Goal: Transaction & Acquisition: Purchase product/service

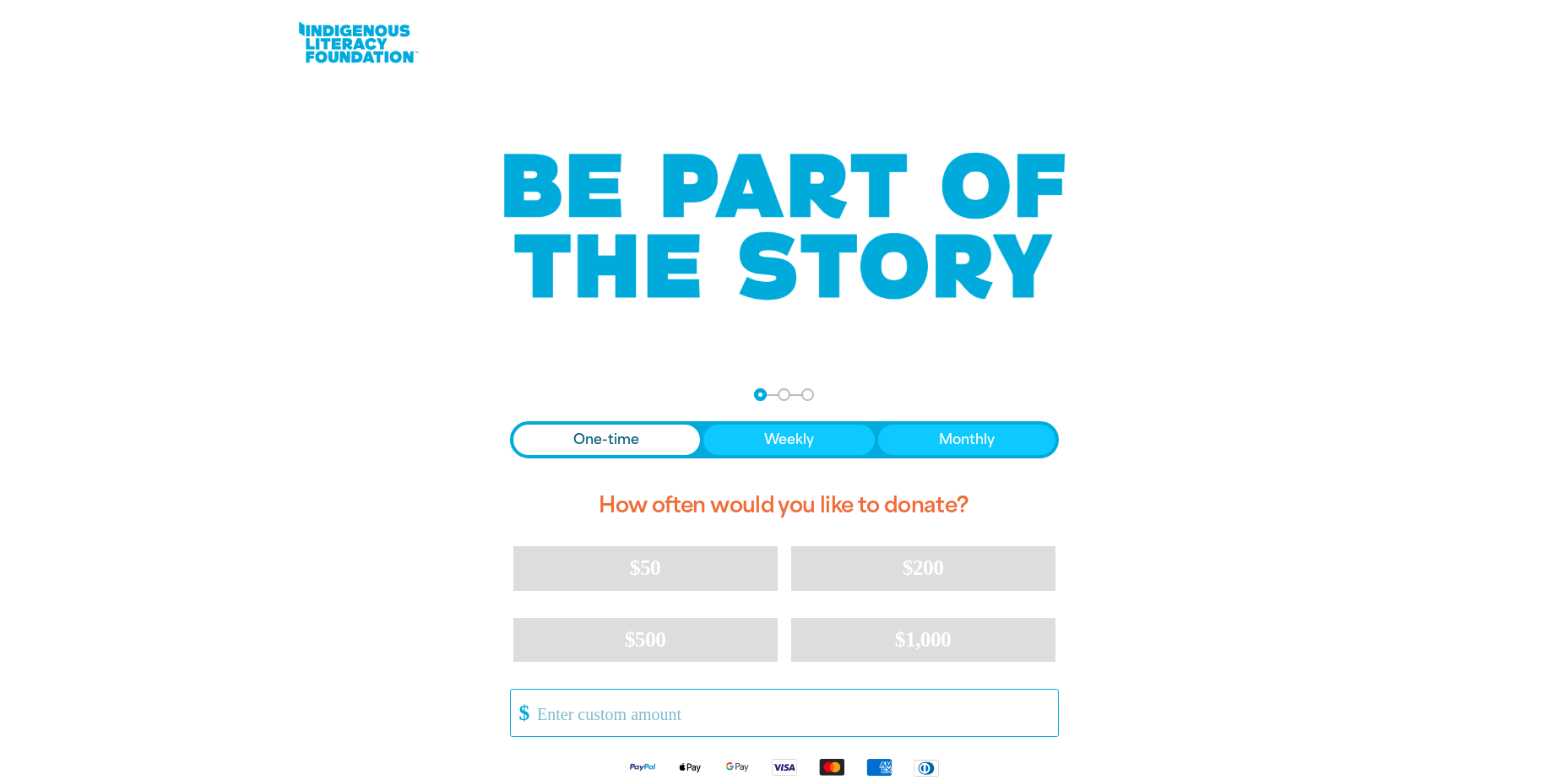
click at [621, 712] on input "Other Amount" at bounding box center [791, 713] width 532 height 46
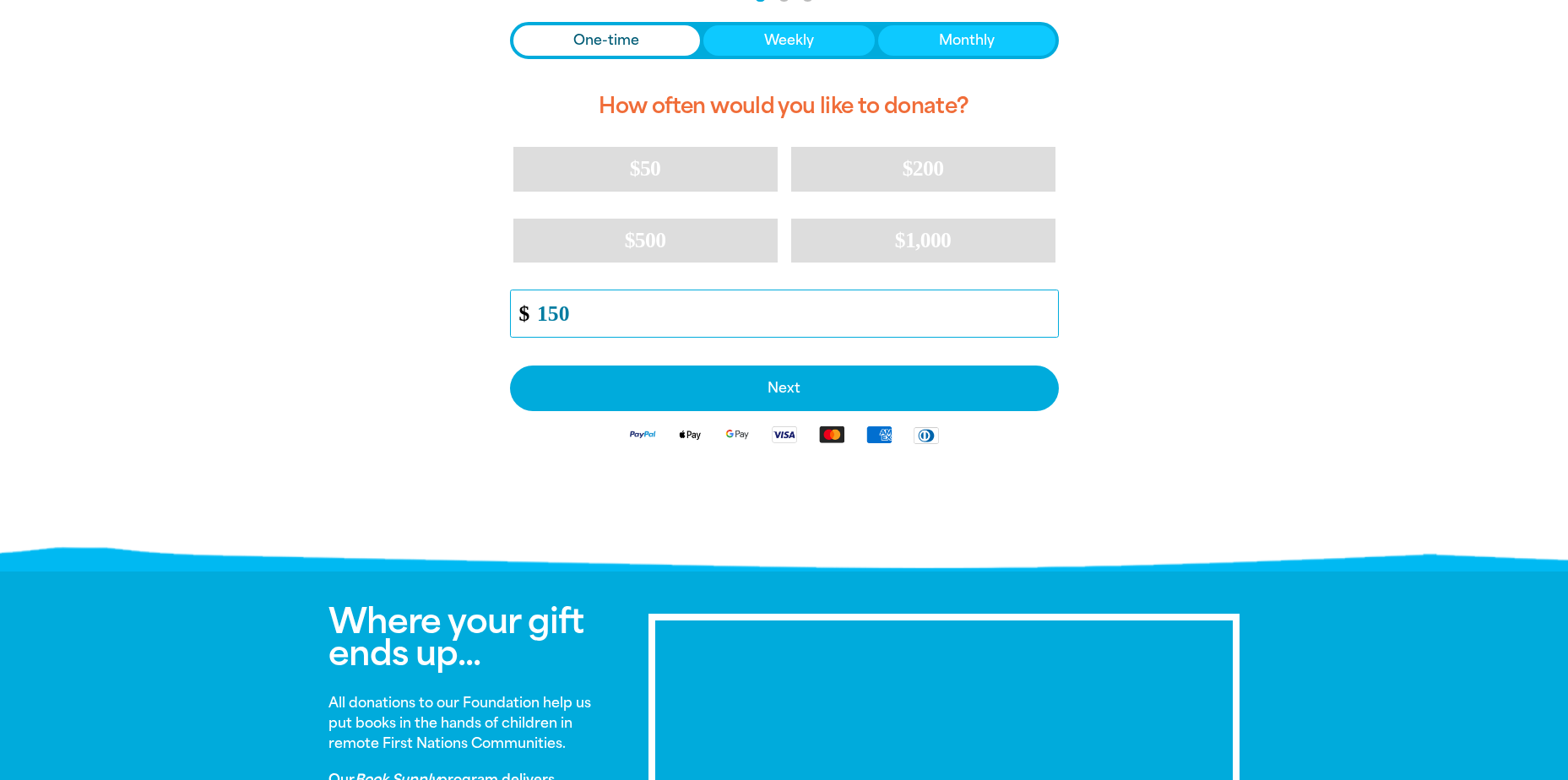
scroll to position [423, 0]
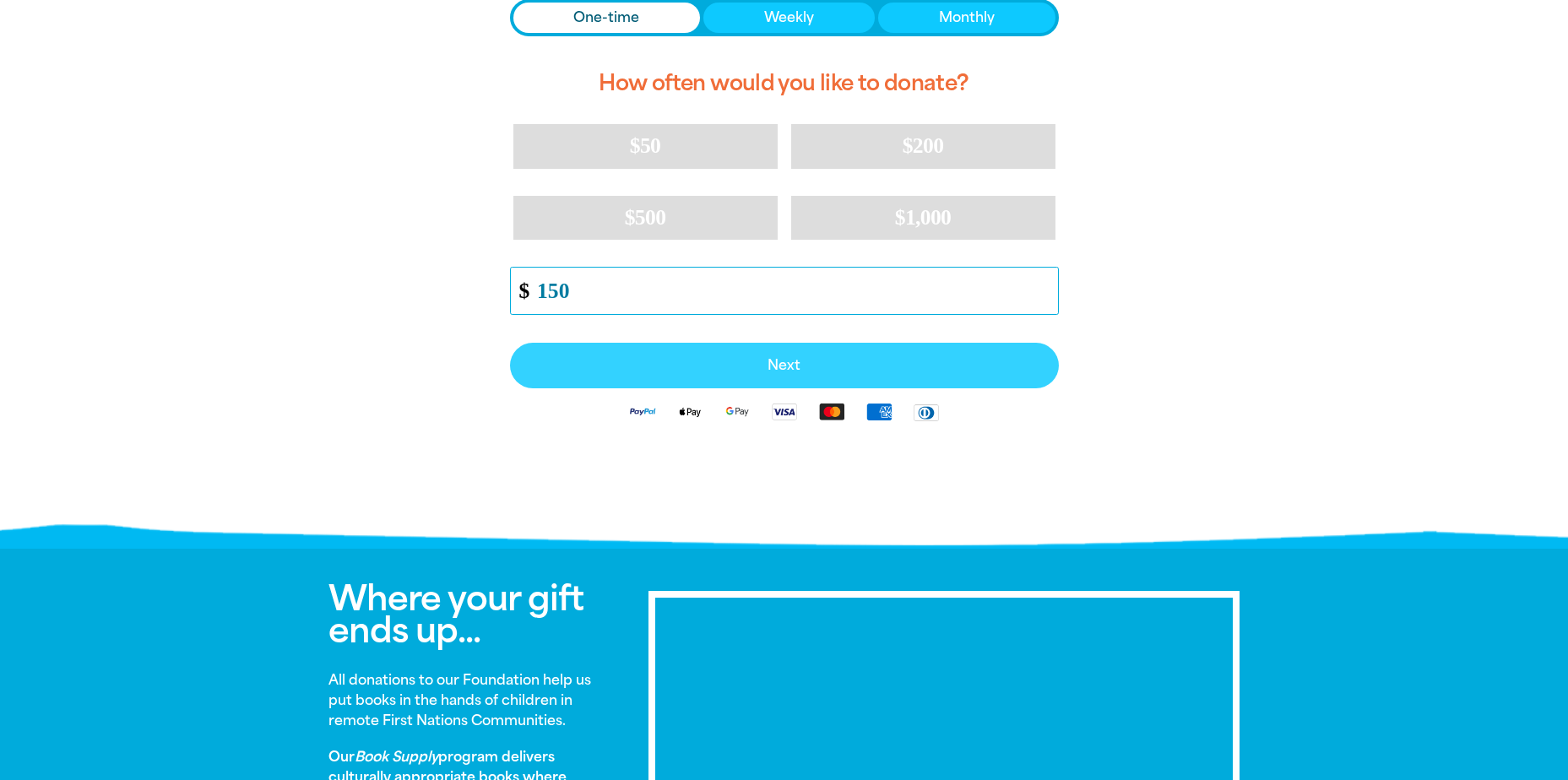
type input "150"
click at [782, 374] on button "Next" at bounding box center [784, 366] width 549 height 45
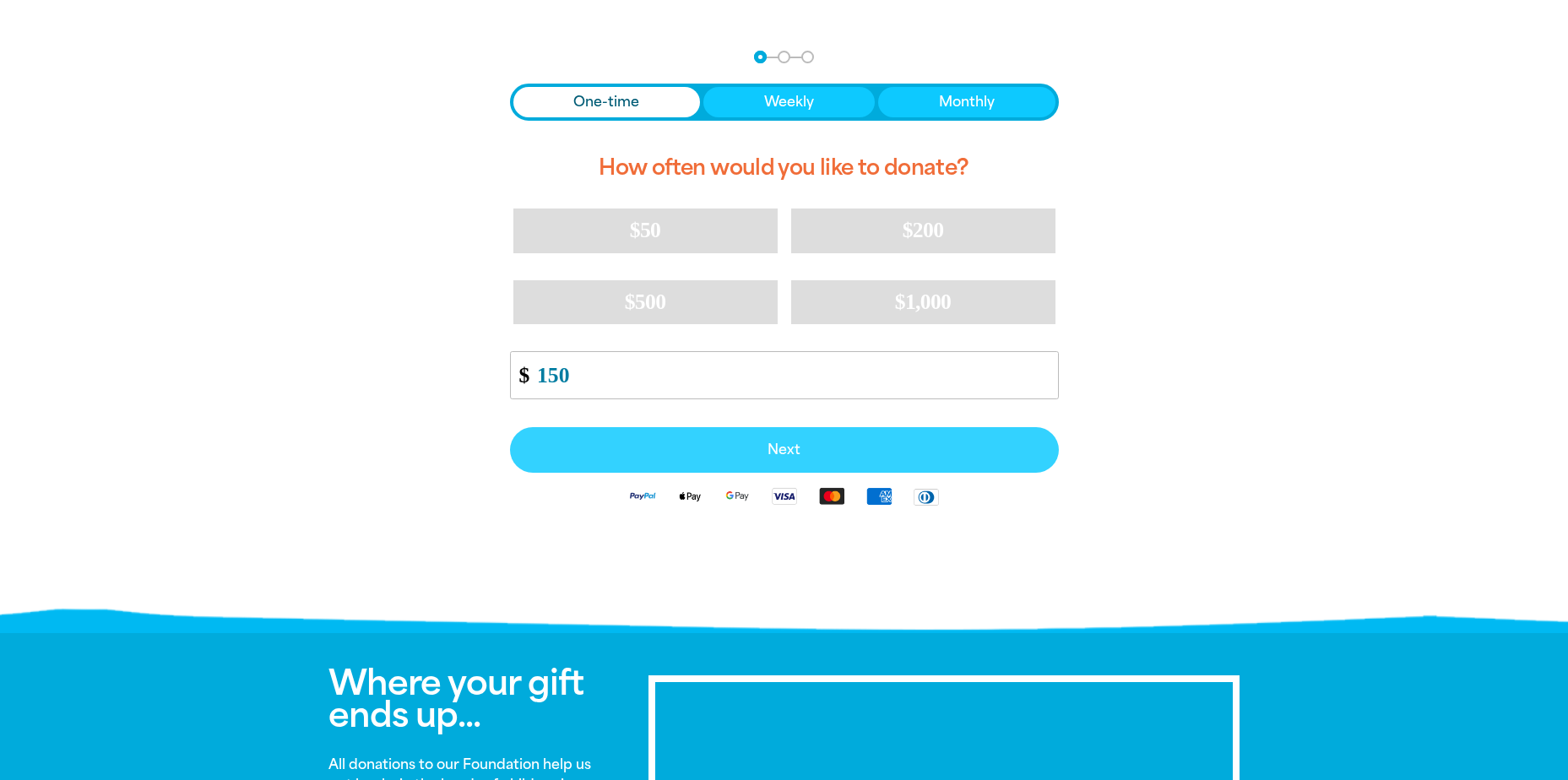
select select "AU"
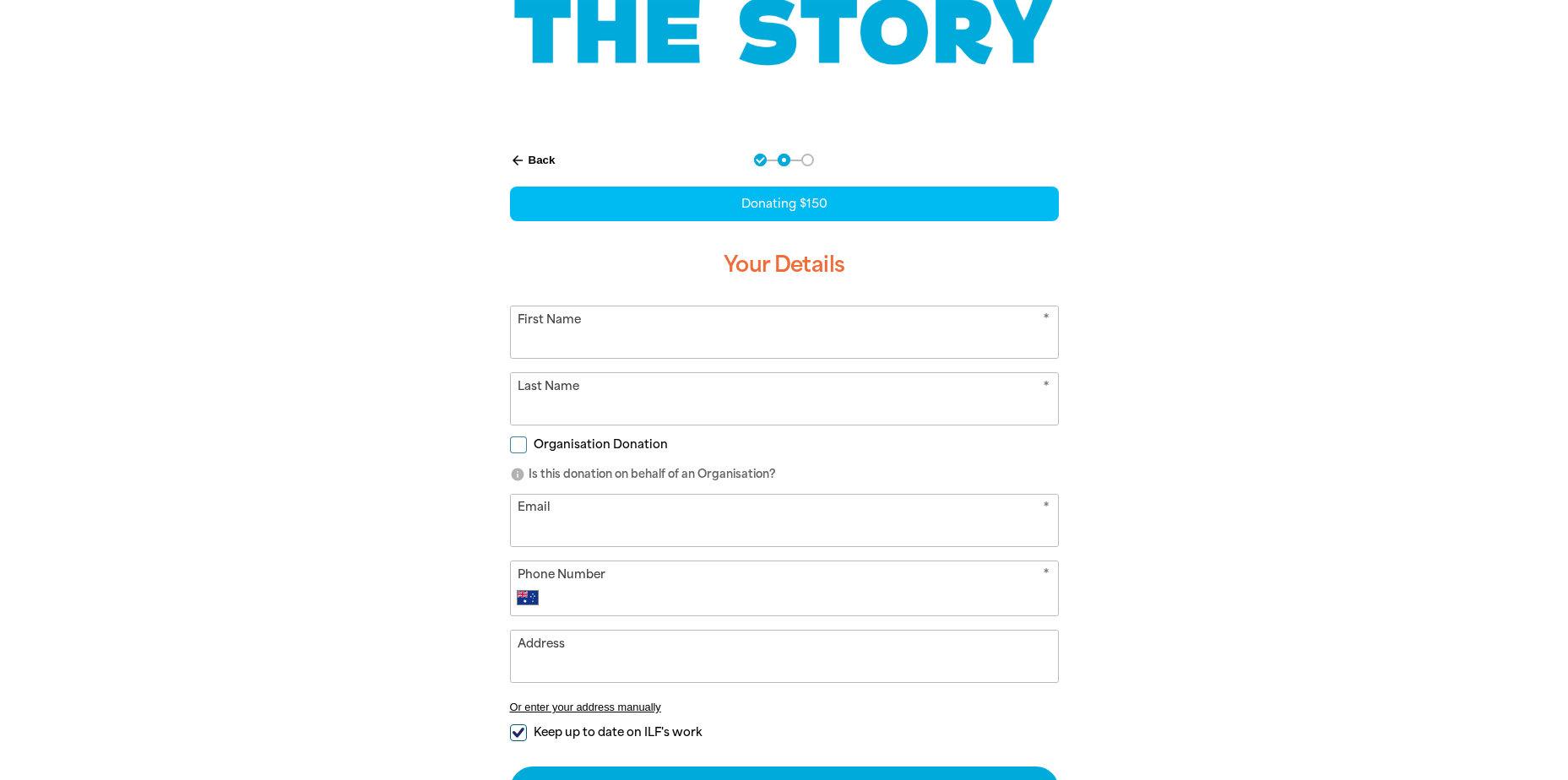
scroll to position [233, 0]
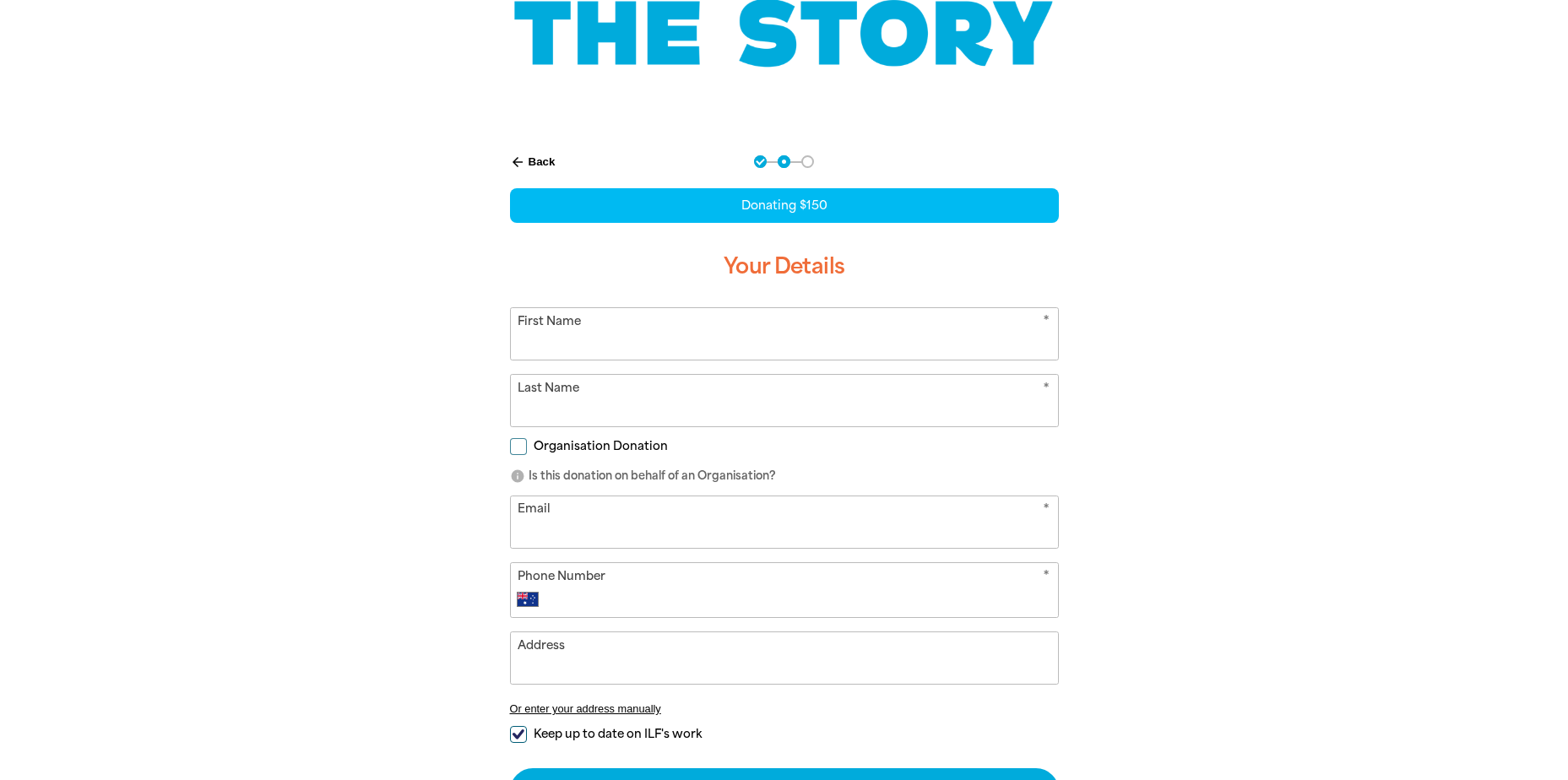
click at [677, 342] on input "First Name" at bounding box center [784, 334] width 548 height 51
type input "Remo"
type input "[PERSON_NAME]"
type input "[EMAIL_ADDRESS][PERSON_NAME][DOMAIN_NAME]"
type input "[PHONE_NUMBER]"
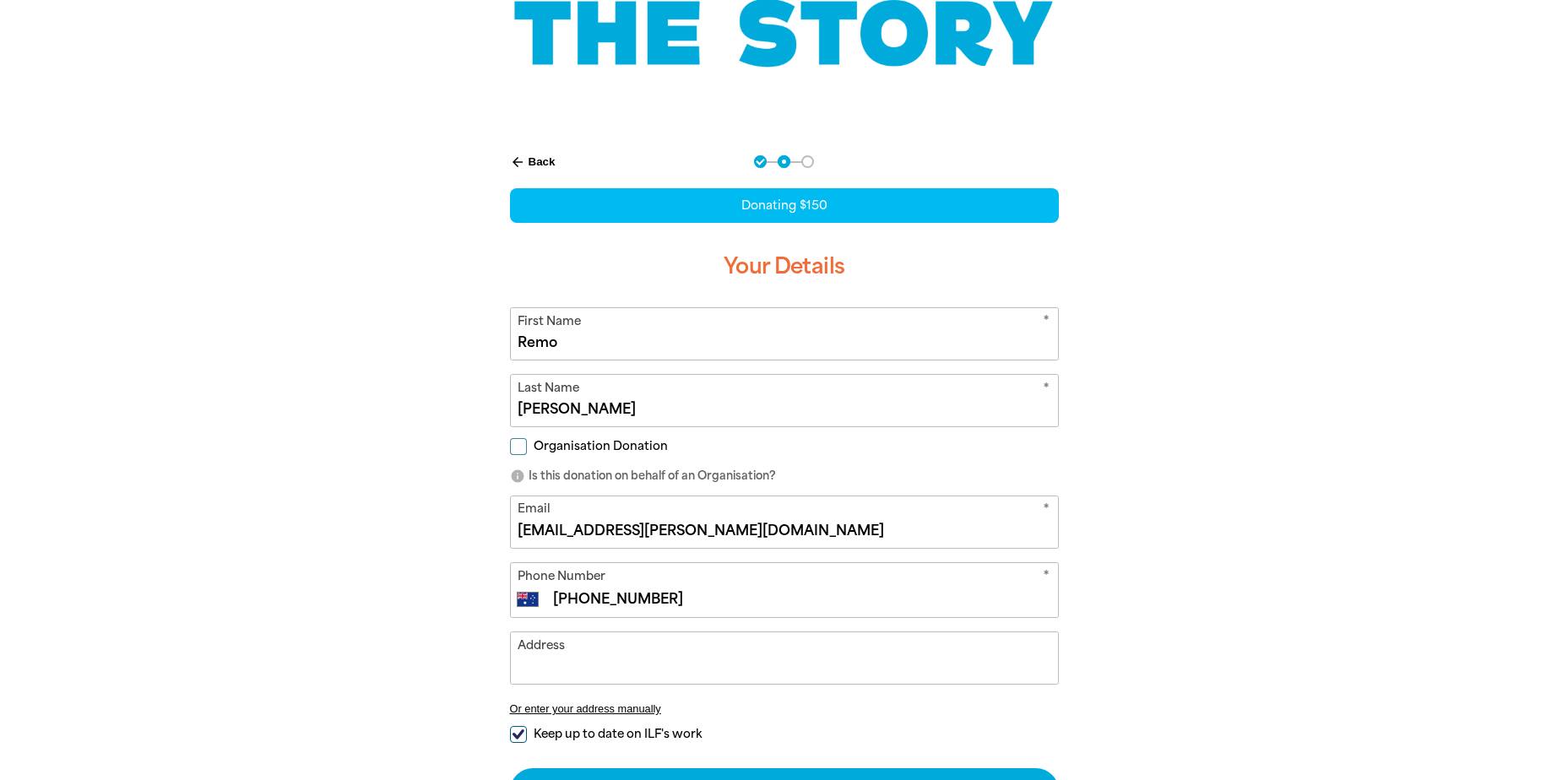
type input "[STREET_ADDRESS]"
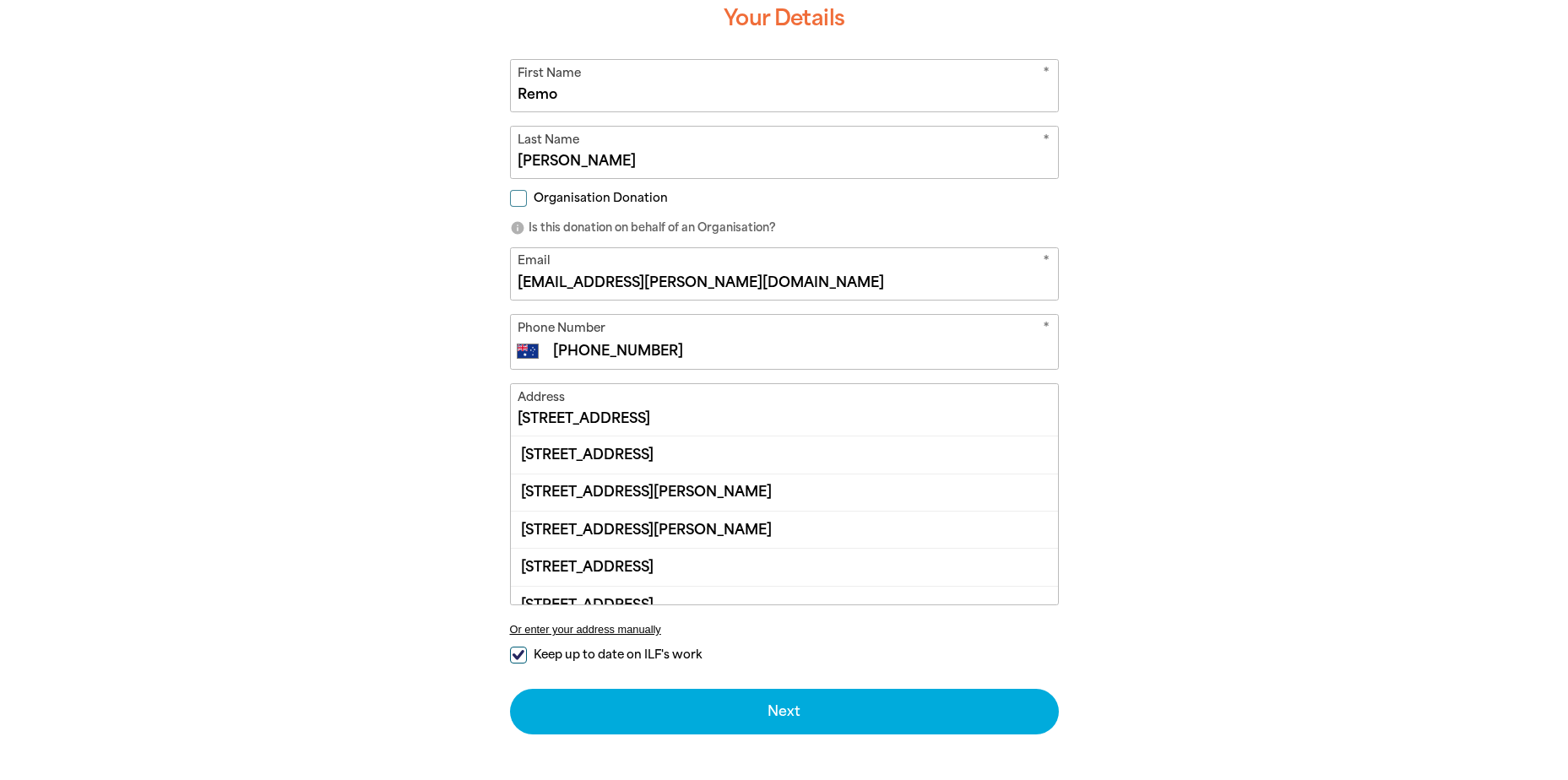
scroll to position [486, 0]
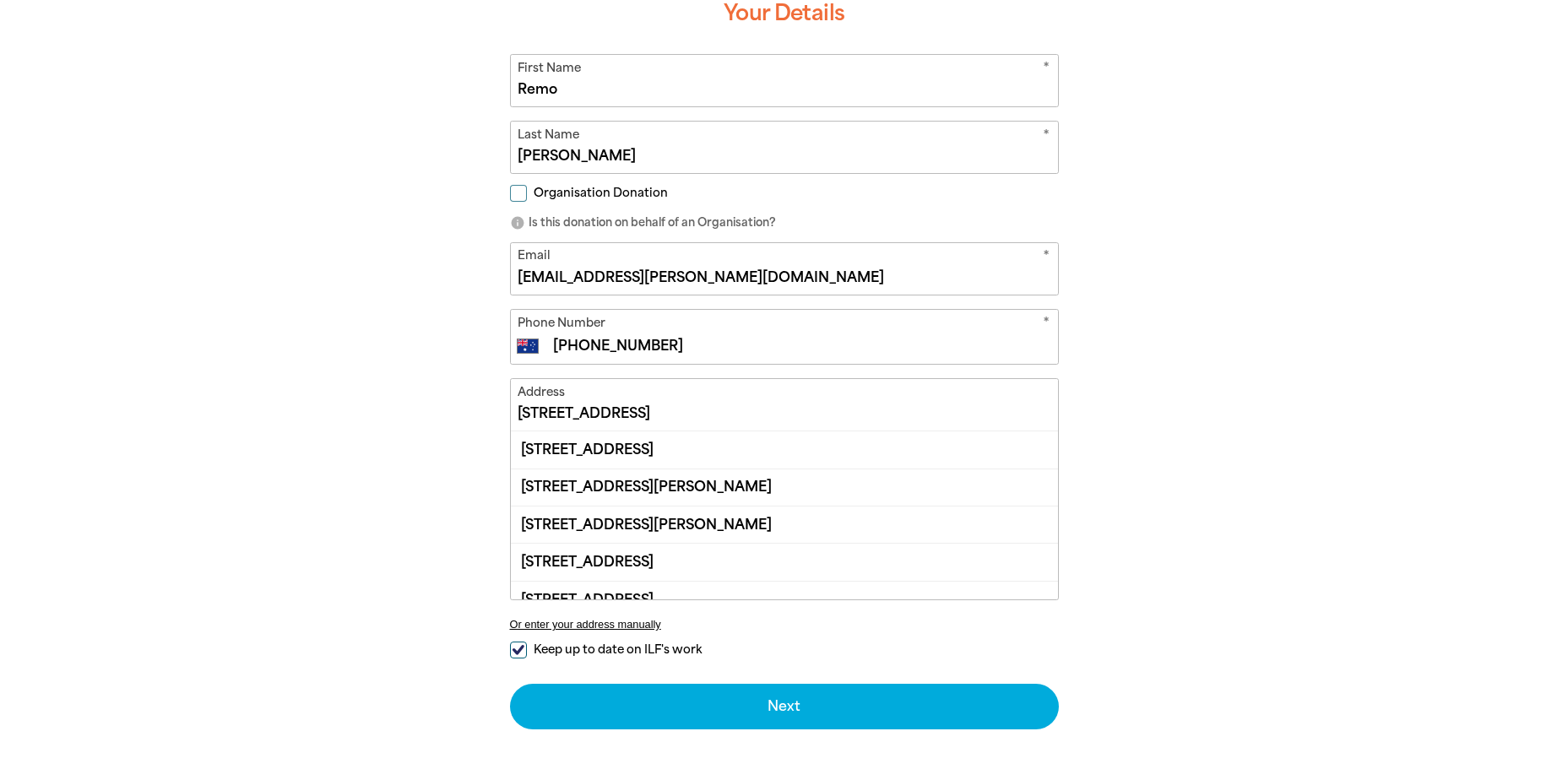
click at [1262, 436] on div "arrow_back Back Step 1 Step 2 Step 3 Donating $150 Your Details * First Name Re…" at bounding box center [785, 357] width 1014 height 954
click at [756, 414] on input "[STREET_ADDRESS]" at bounding box center [784, 405] width 548 height 51
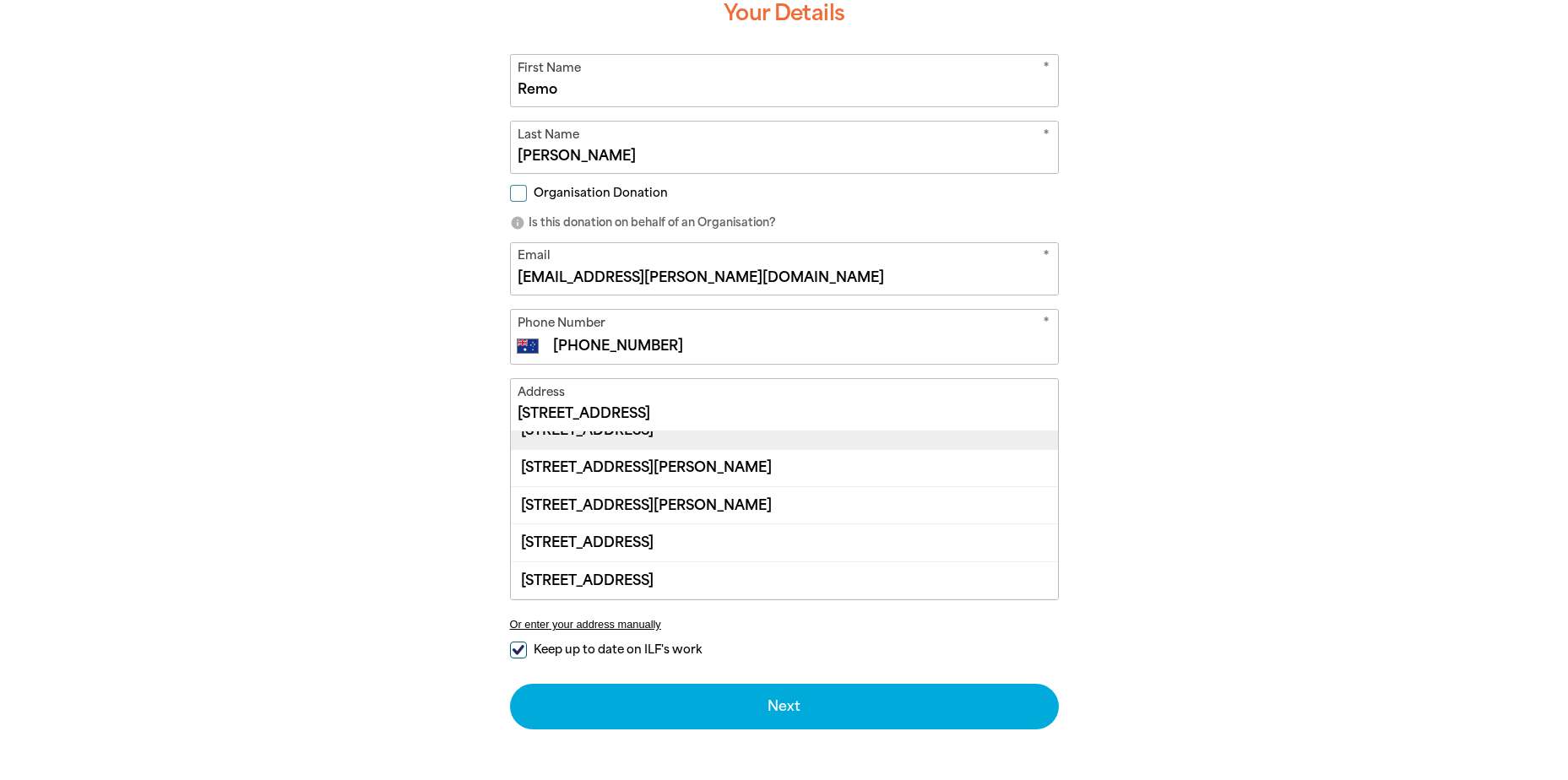
scroll to position [0, 0]
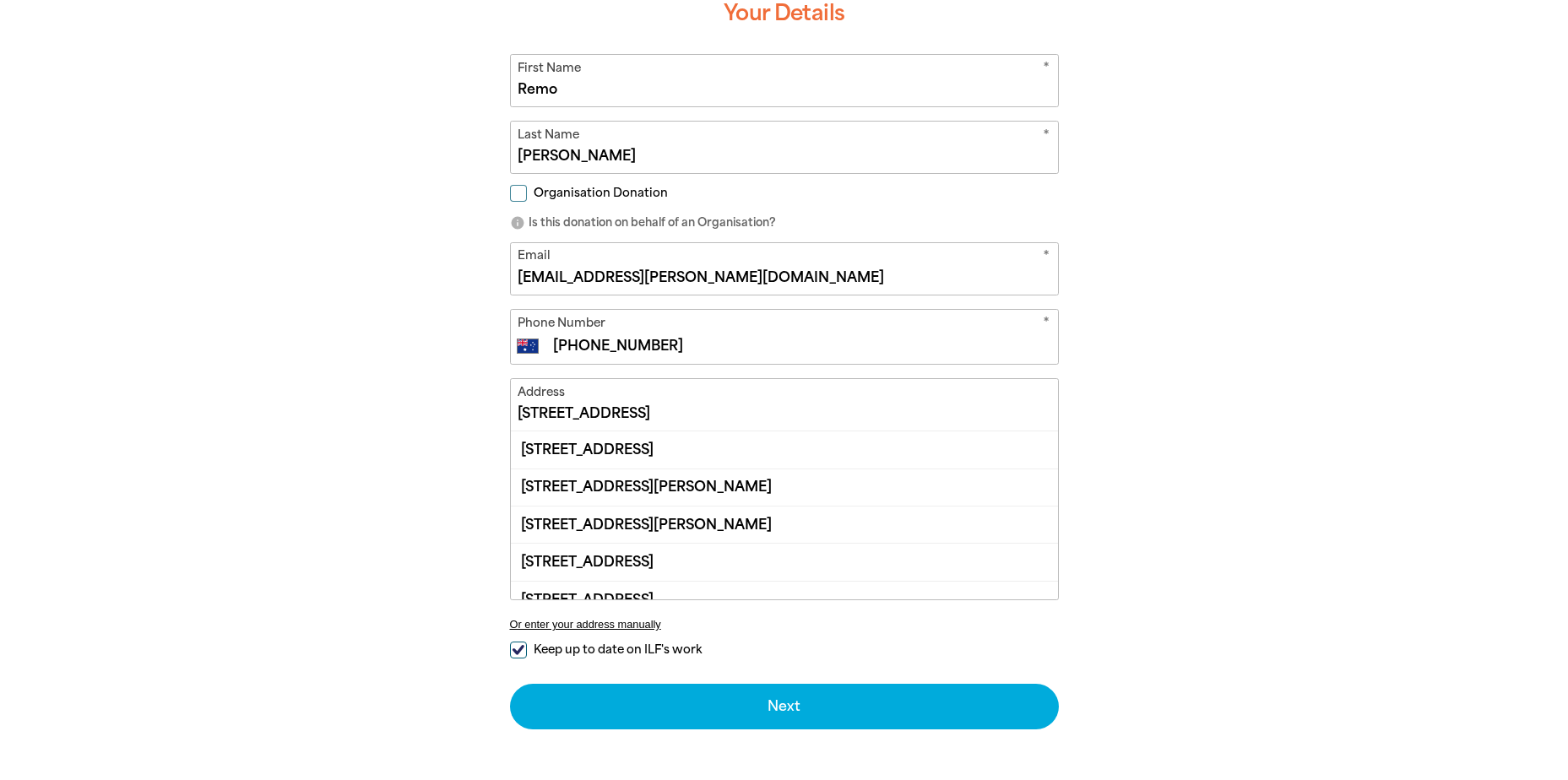
click at [755, 416] on input "[STREET_ADDRESS]" at bounding box center [784, 405] width 548 height 51
click at [845, 453] on div "[STREET_ADDRESS]" at bounding box center [784, 449] width 548 height 36
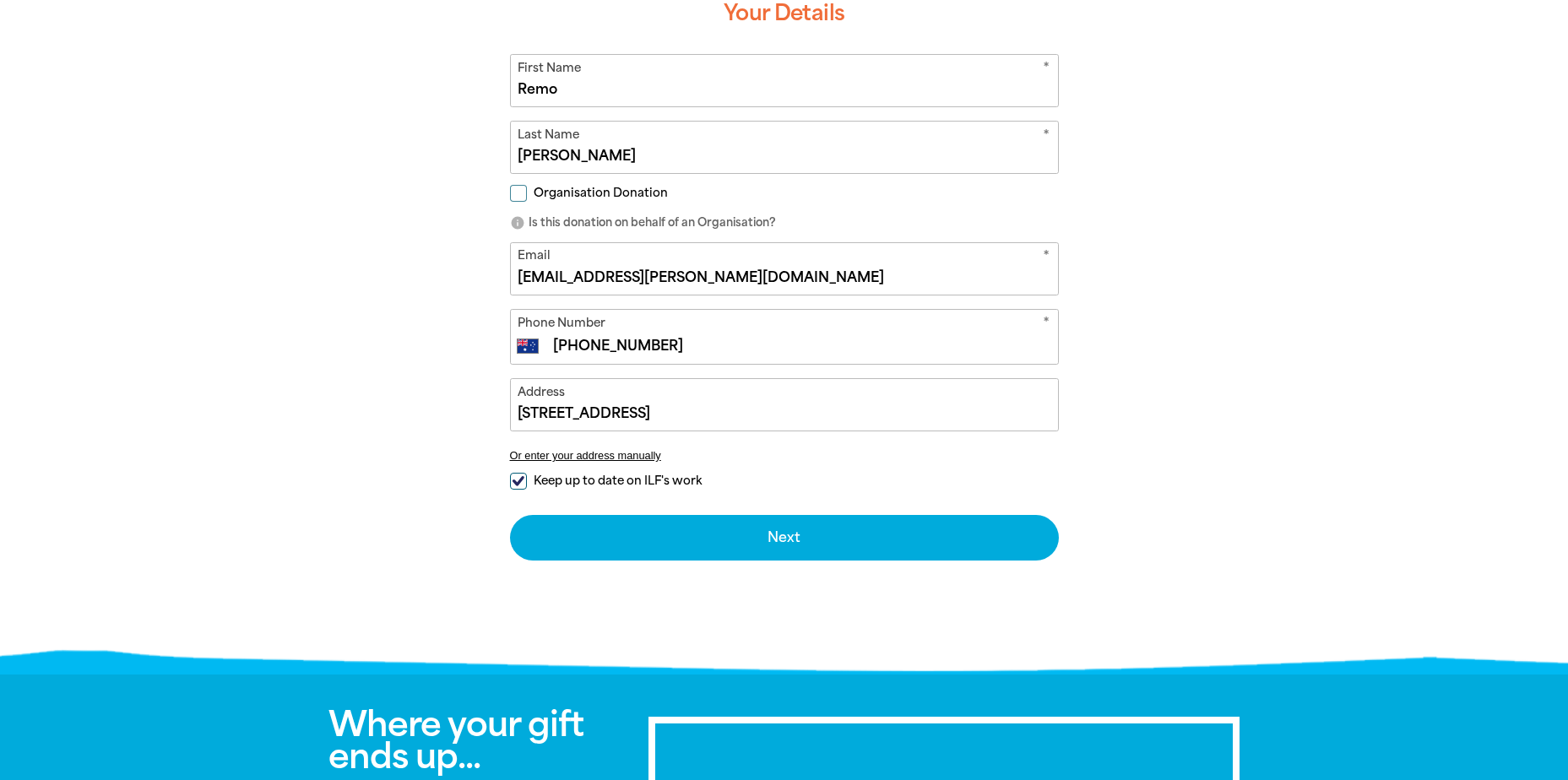
click at [517, 482] on input "Keep up to date on ILF's work" at bounding box center [518, 481] width 17 height 17
checkbox input "false"
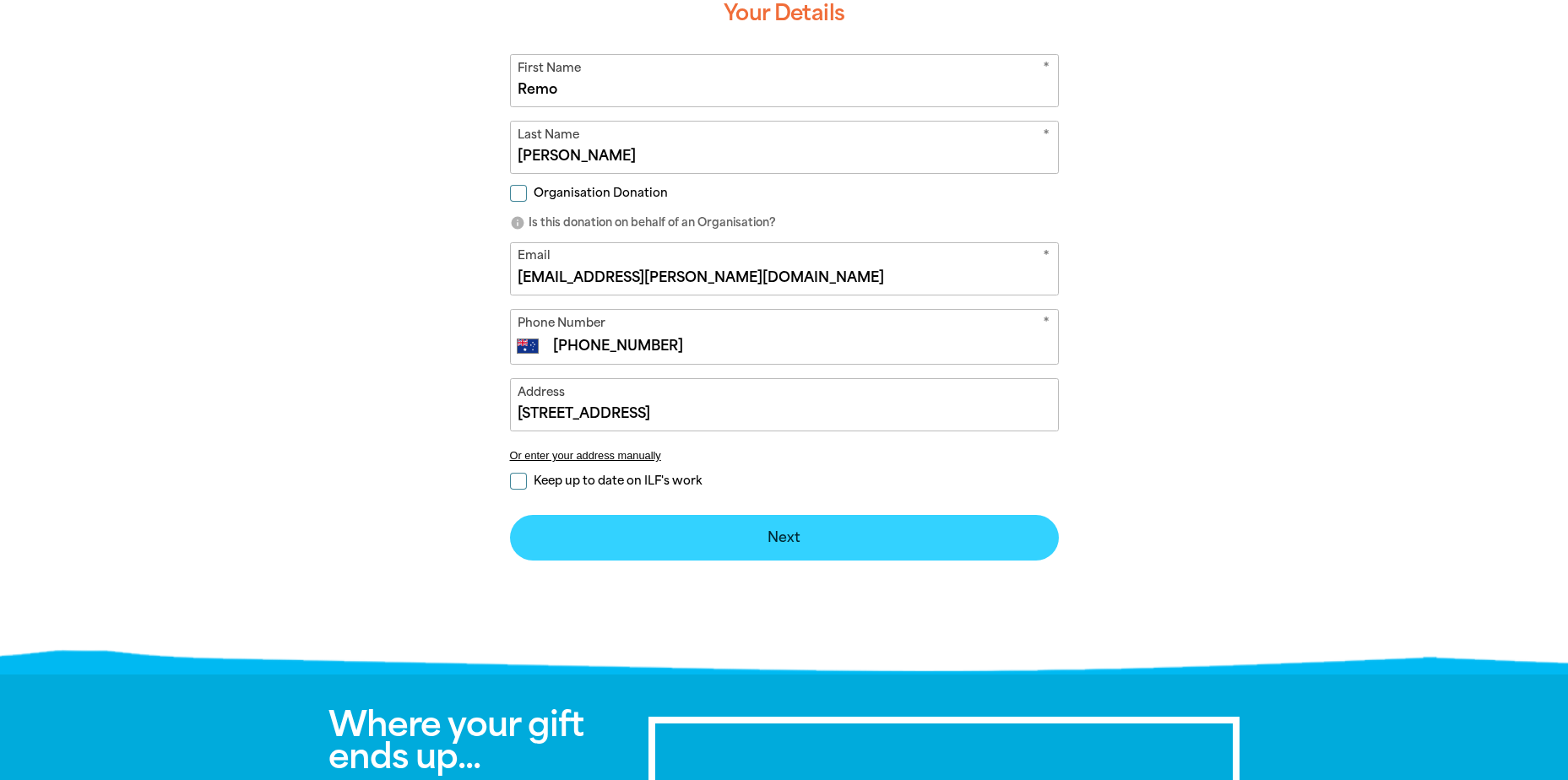
click at [777, 533] on button "Next chevron_right" at bounding box center [784, 538] width 549 height 45
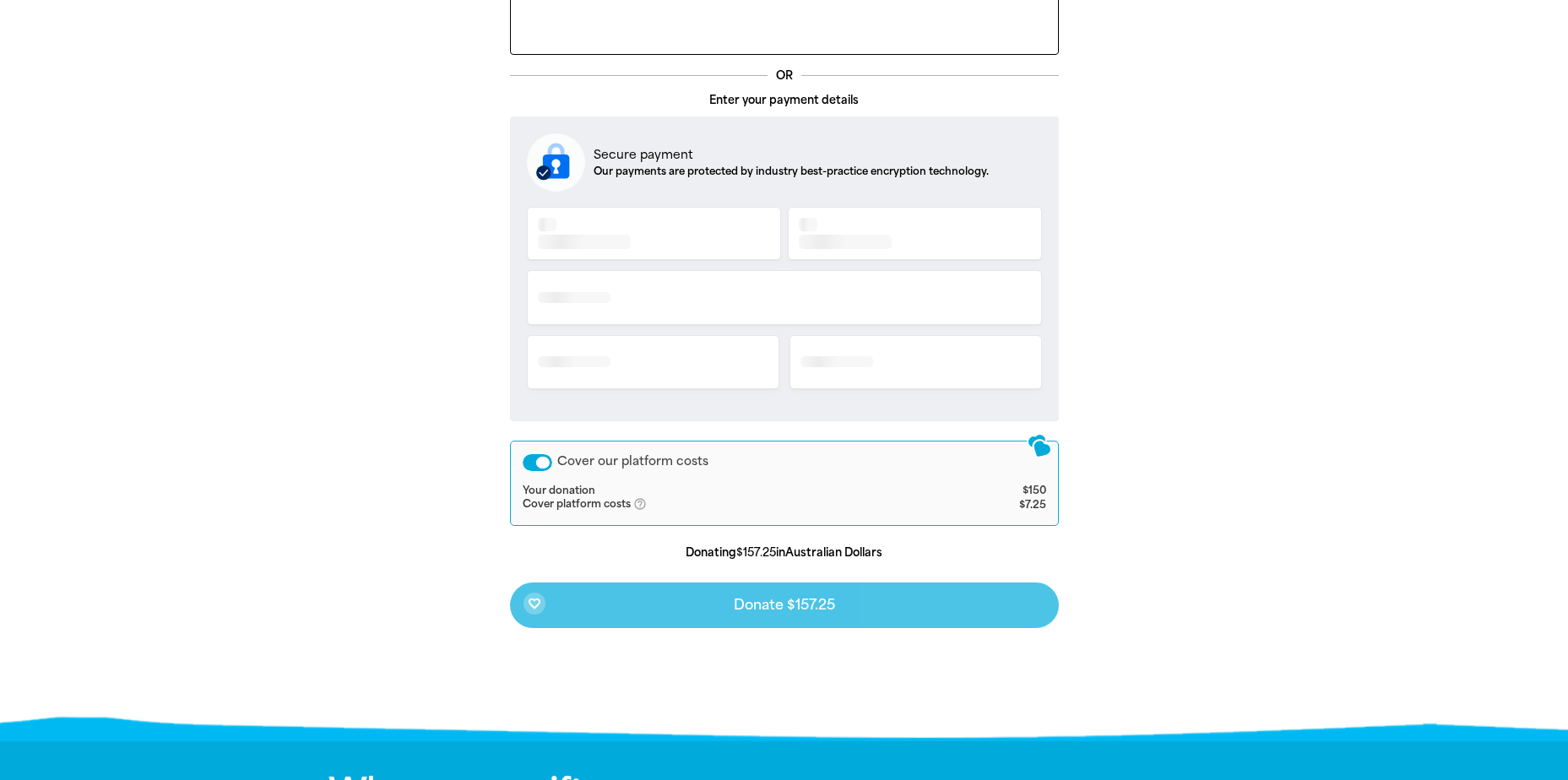
scroll to position [581, 0]
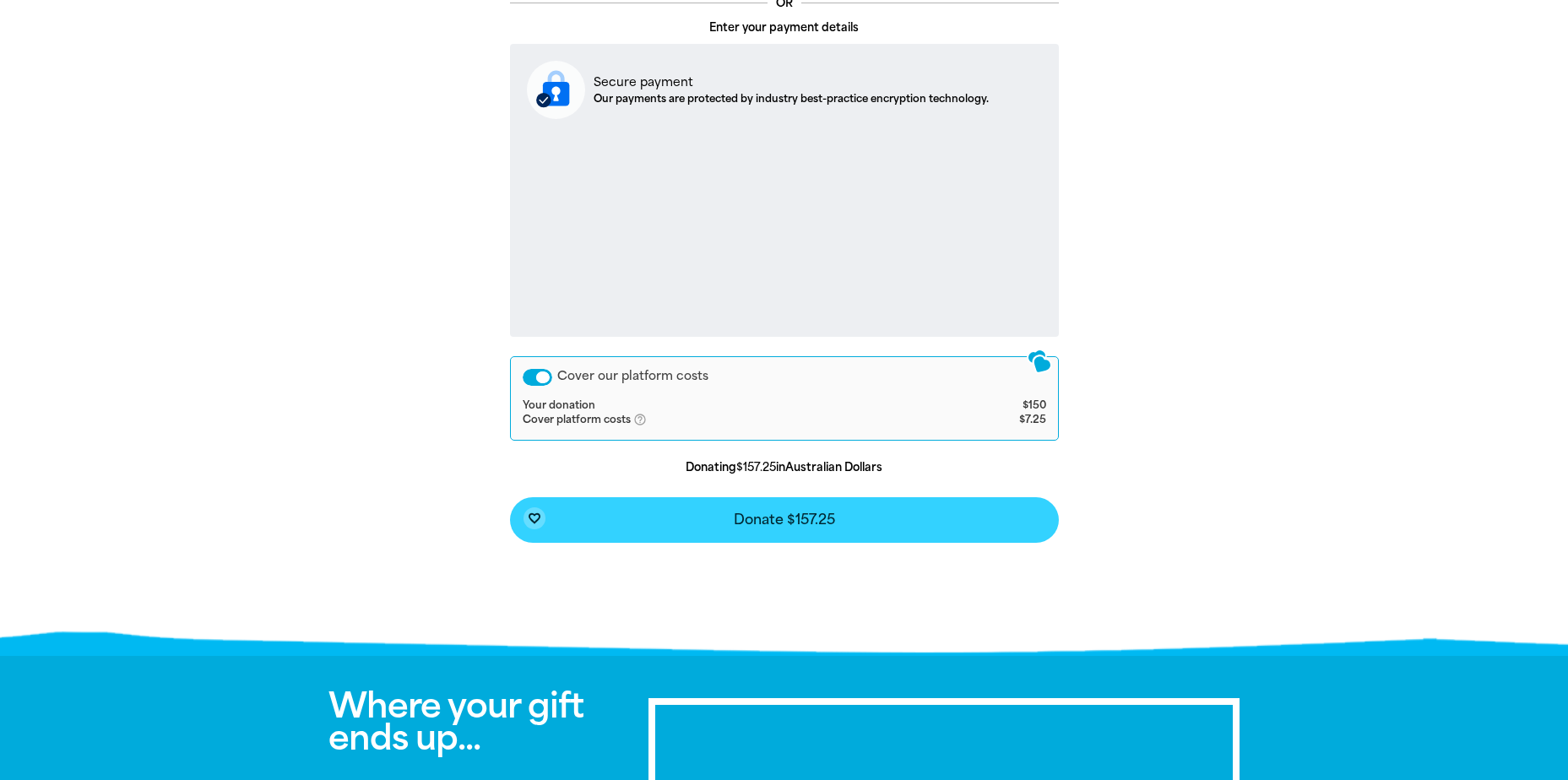
click at [802, 508] on button "favorite_border Donate $157.25" at bounding box center [784, 520] width 549 height 45
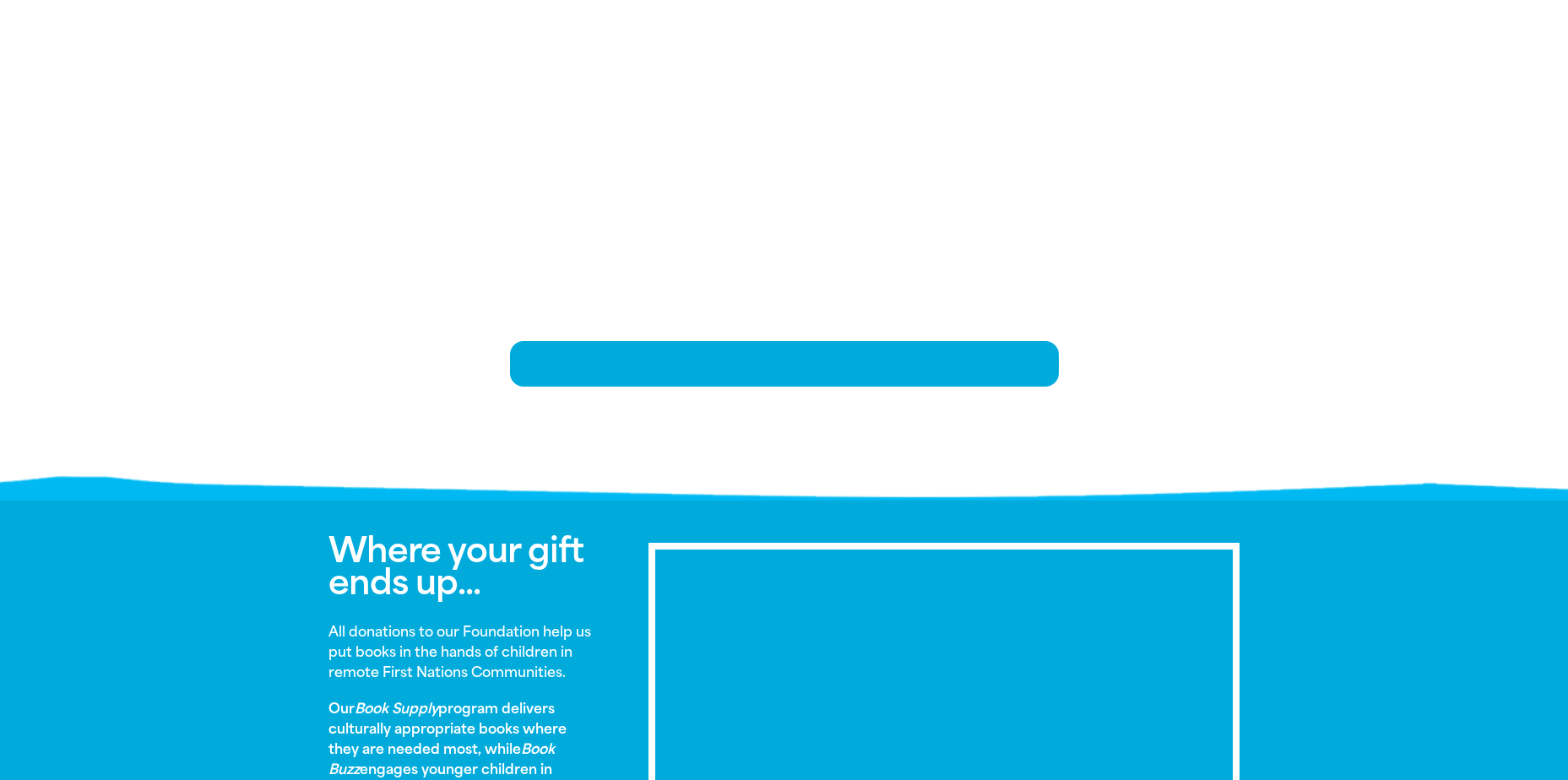
scroll to position [366, 0]
